Goal: Go to known website: Access a specific website the user already knows

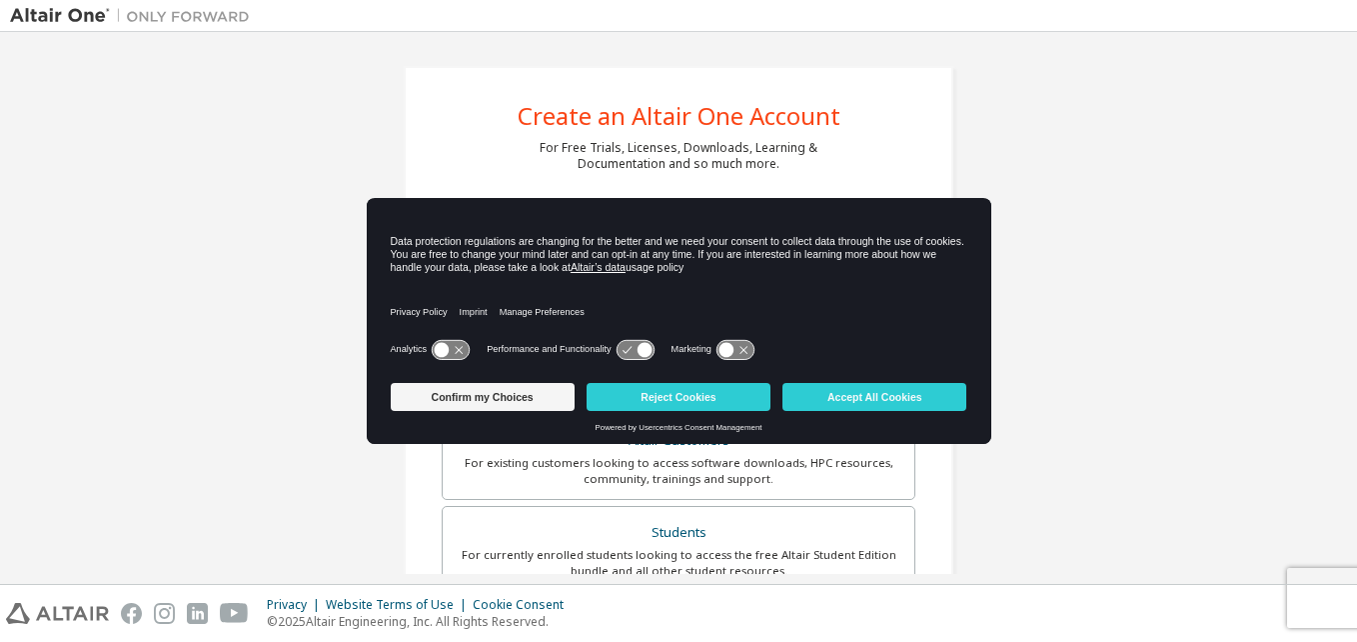
click at [1115, 260] on div "Create an Altair One Account For Free Trials, Licenses, Downloads, Learning & D…" at bounding box center [678, 571] width 1337 height 1058
click at [680, 402] on button "Reject Cookies" at bounding box center [679, 397] width 184 height 28
